Goal: Navigation & Orientation: Go to known website

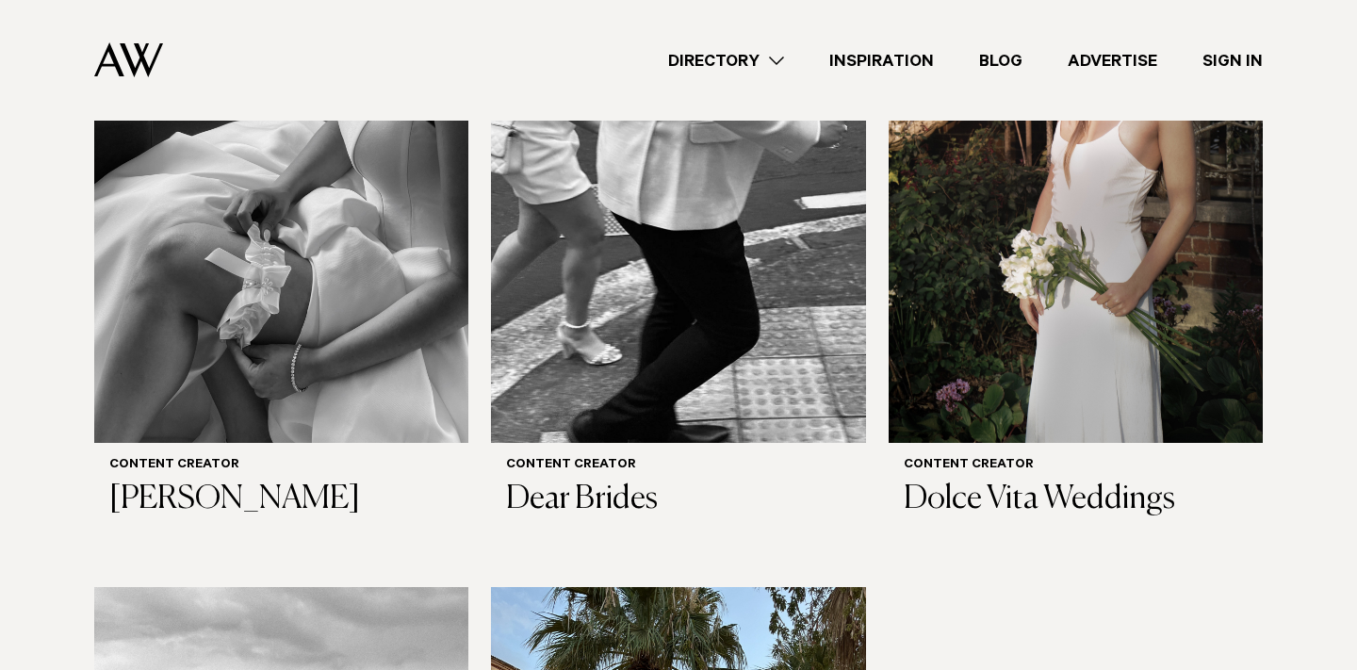
scroll to position [821, 0]
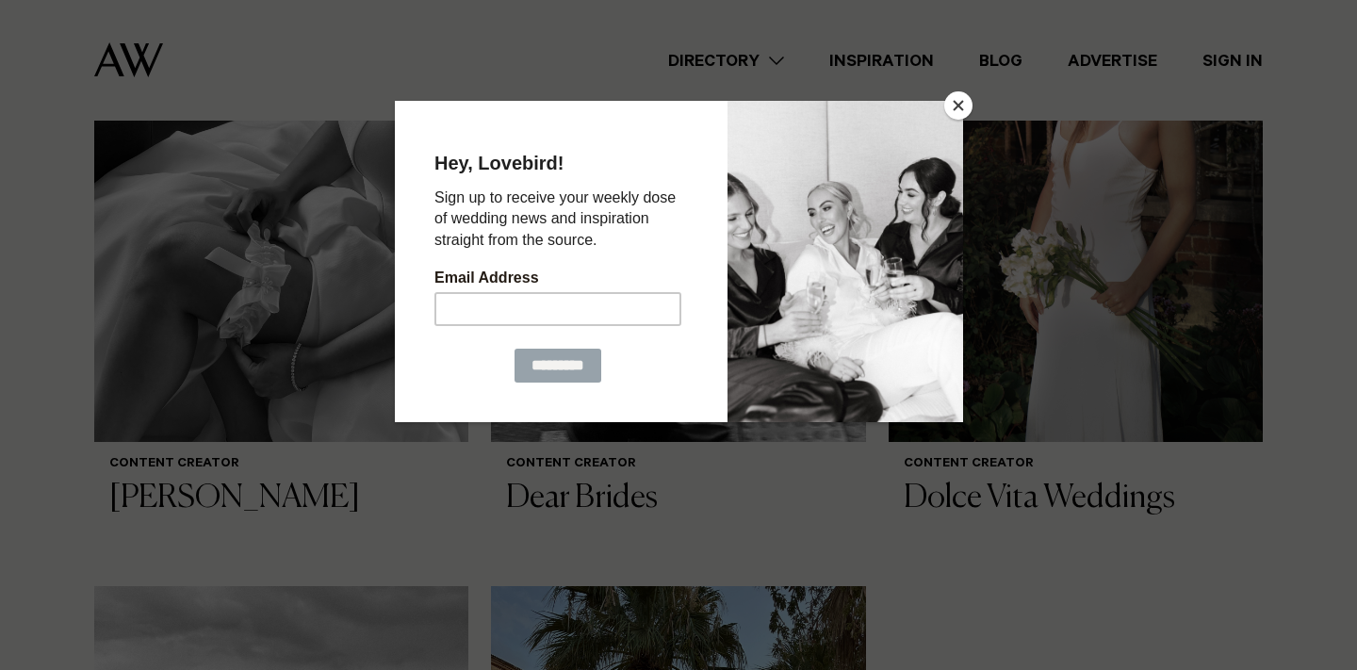
click at [960, 111] on button "Close" at bounding box center [958, 105] width 28 height 28
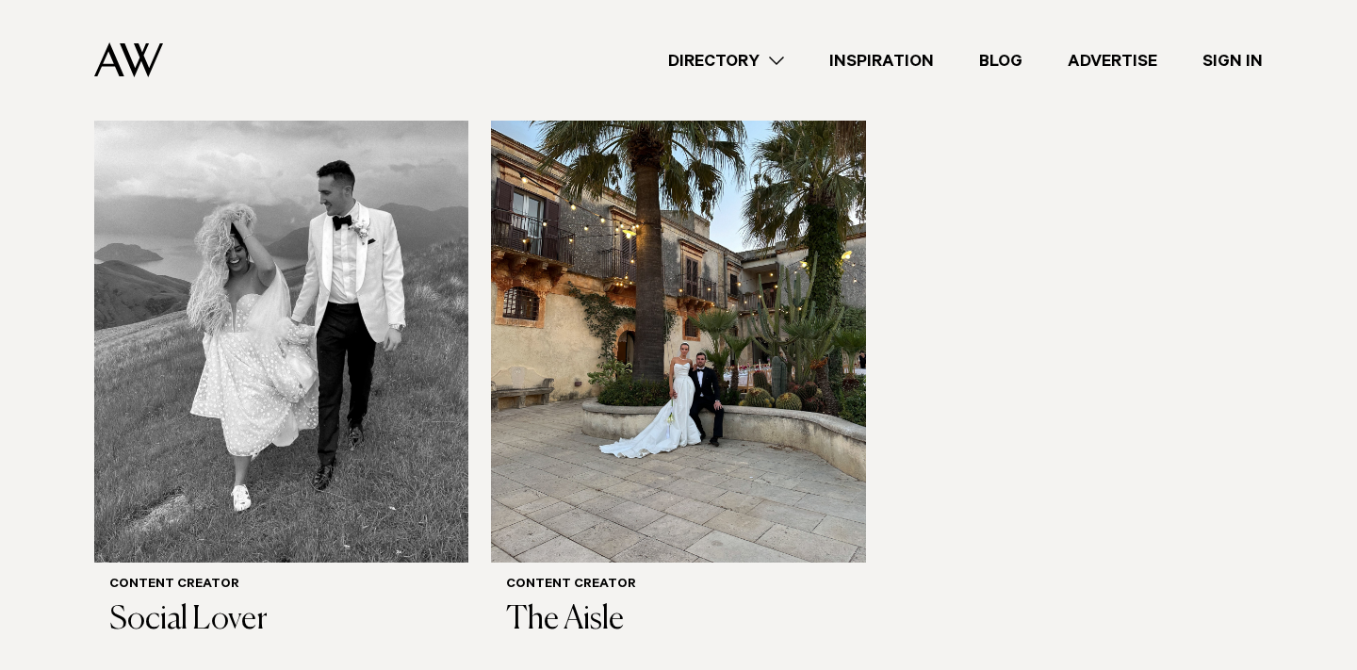
scroll to position [1342, 0]
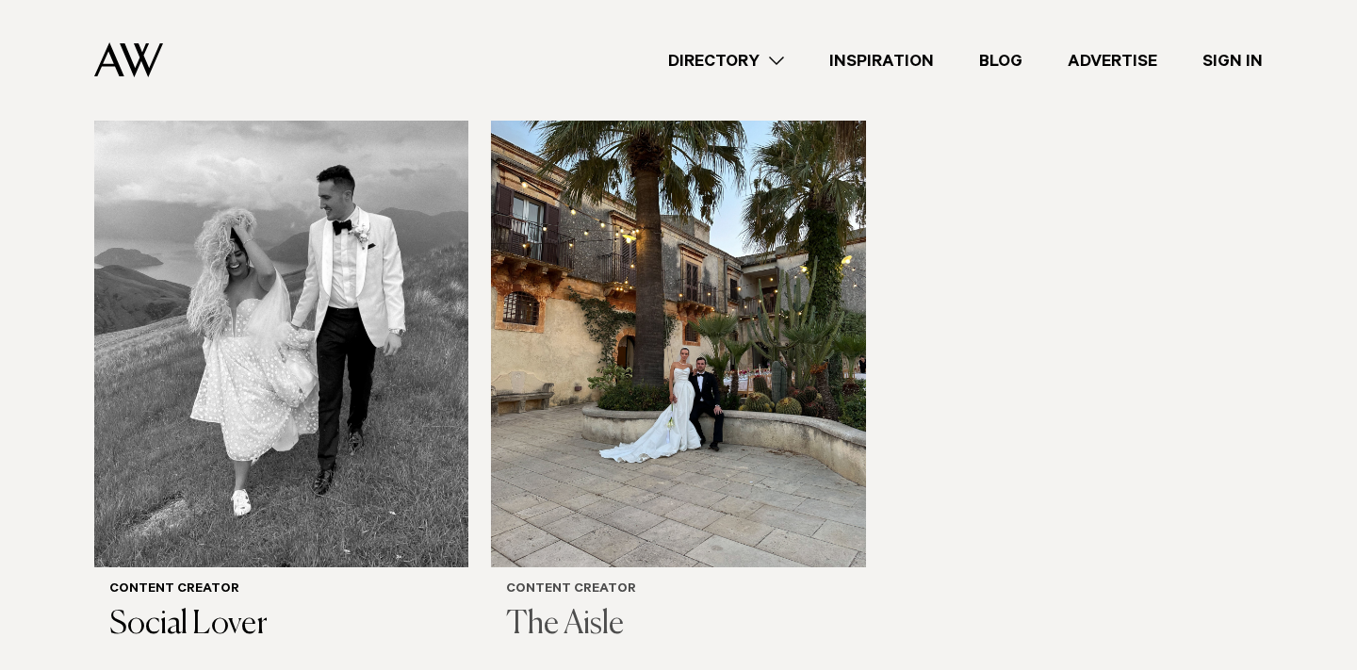
click at [577, 606] on h3 "The Aisle" at bounding box center [678, 625] width 344 height 39
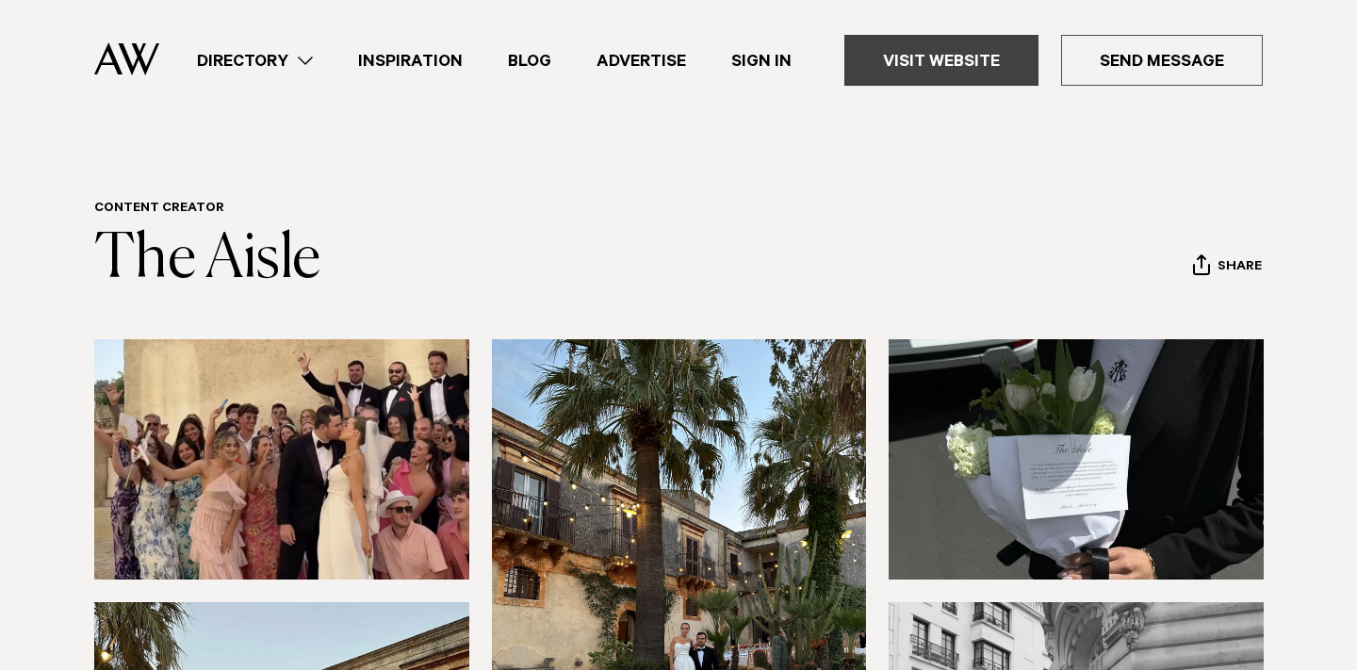
click at [978, 59] on link "Visit Website" at bounding box center [941, 60] width 194 height 51
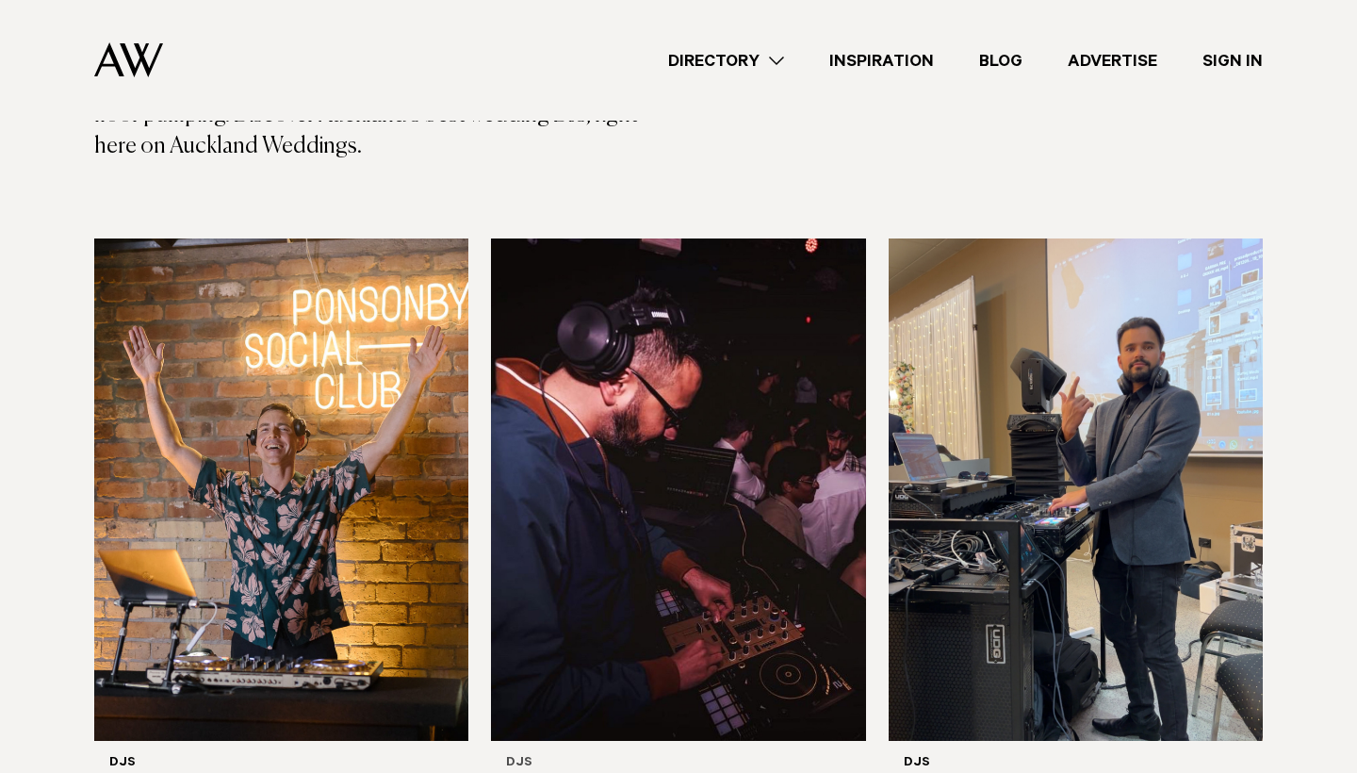
scroll to position [139, 0]
